Goal: Check status

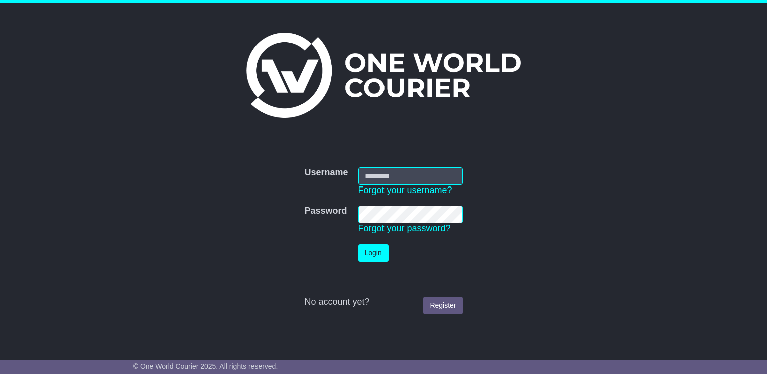
click at [404, 177] on input "Username" at bounding box center [410, 177] width 104 height 18
type input "**********"
click at [369, 252] on button "Login" at bounding box center [373, 253] width 30 height 18
